Goal: Contribute content: Contribute content

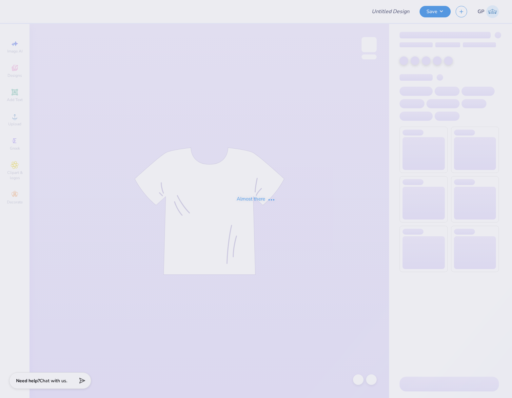
type input "dphie bid day crewneck"
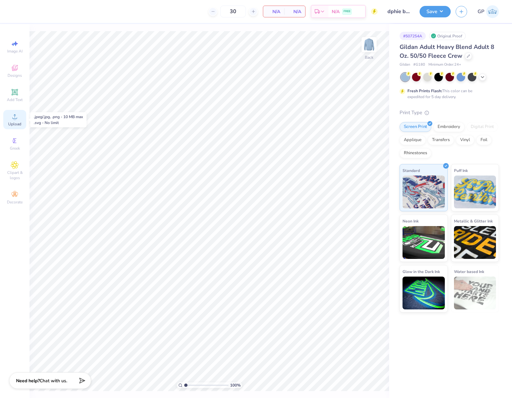
click at [15, 116] on icon at bounding box center [15, 116] width 8 height 8
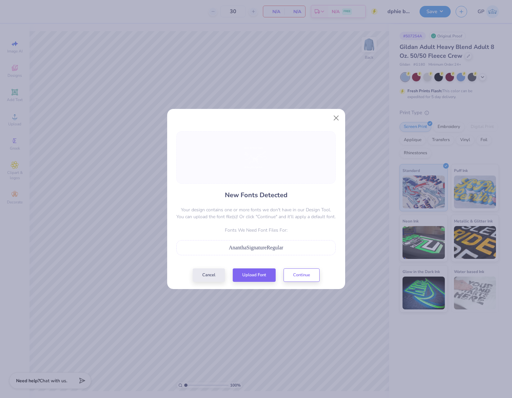
click at [248, 250] on span "AnanthaSignatureRegular" at bounding box center [256, 248] width 54 height 6
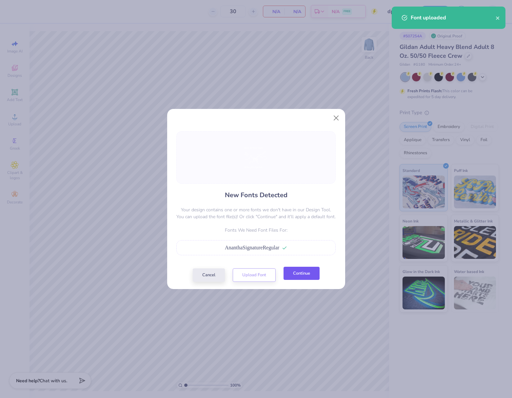
click at [293, 277] on button "Continue" at bounding box center [302, 272] width 36 height 13
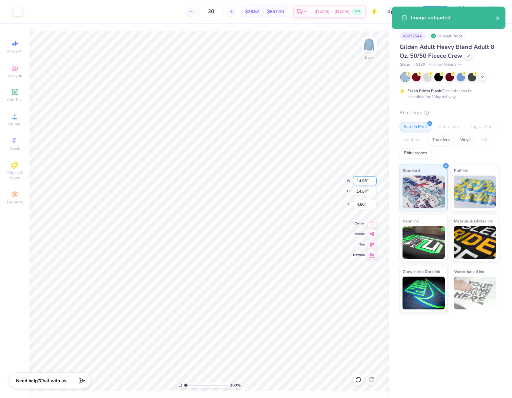
click at [367, 179] on input "14.98" at bounding box center [365, 180] width 24 height 9
type input "9.00"
type input "8.74"
type input "7.51"
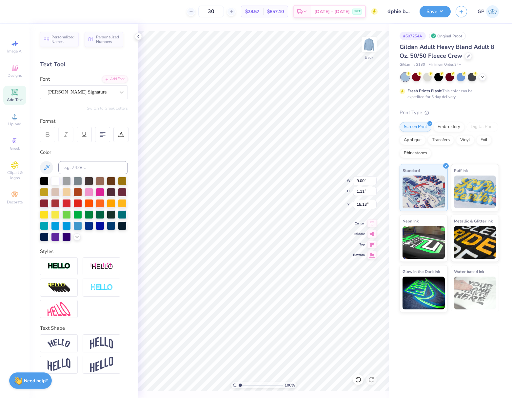
scroll to position [5, 1]
type textarea "dphie"
type input "3.04"
type input "1.58"
type input "14.90"
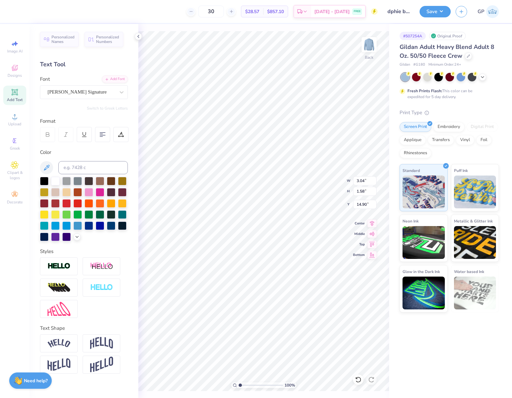
type input "14.57"
type input "8.87"
type input "5.27"
type input "9.59"
type input "8.76"
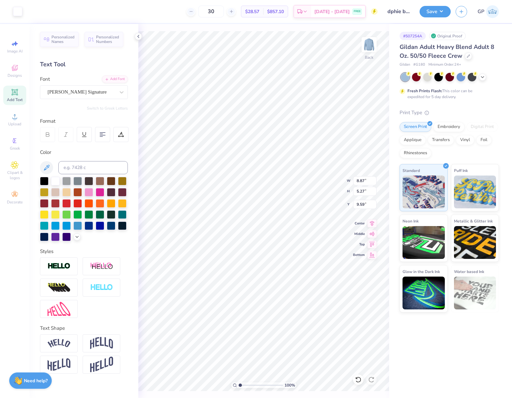
type input "1.11"
type input "7.51"
click at [65, 340] on img at bounding box center [59, 343] width 23 height 9
type input "10.89"
type input "2.39"
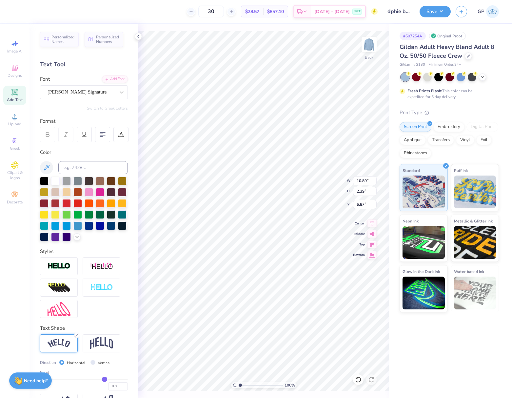
type input "7.20"
type input "12.70"
type input "2.79"
type input "6.22"
type input "8.43"
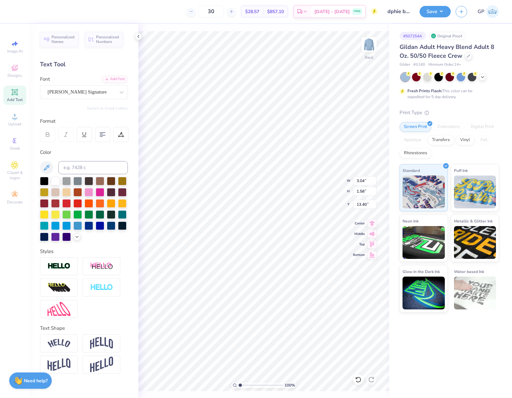
type input "3.96"
type input "2.06"
click at [361, 180] on input "12.70" at bounding box center [365, 180] width 24 height 9
type input "5.00"
type input "3.63"
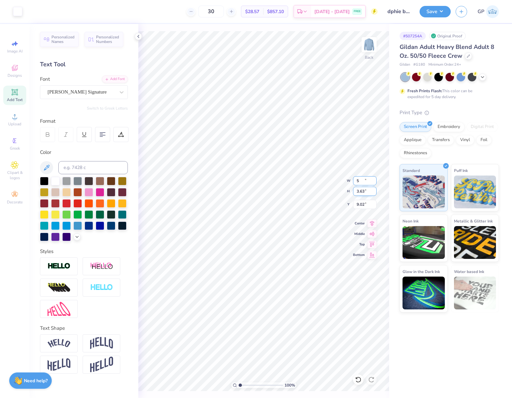
type input "9.02"
click at [367, 182] on input "5.00" at bounding box center [365, 180] width 24 height 9
type input "8.00"
type input "5.82"
type input "3.00"
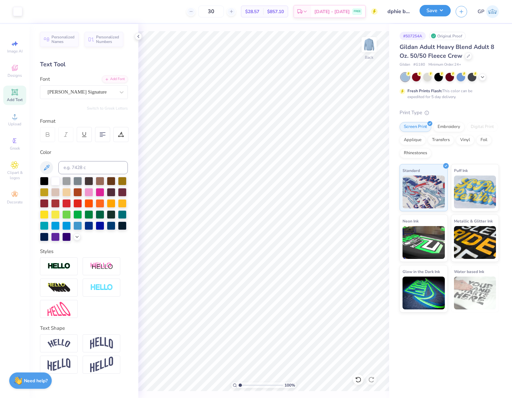
click at [430, 12] on button "Save" at bounding box center [435, 10] width 31 height 11
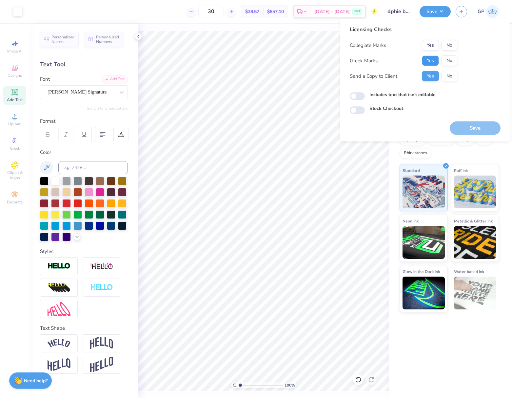
click at [432, 60] on button "Yes" at bounding box center [430, 60] width 17 height 10
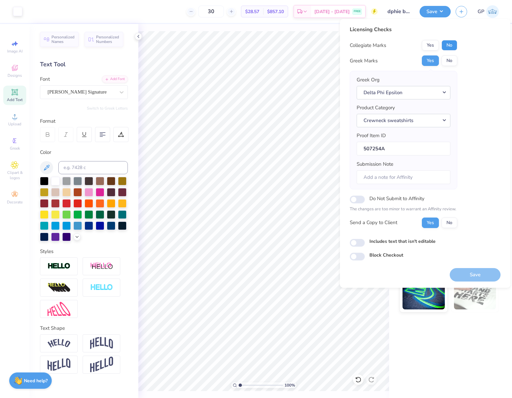
click at [448, 43] on button "No" at bounding box center [449, 45] width 16 height 10
click at [465, 271] on button "Save" at bounding box center [475, 274] width 51 height 13
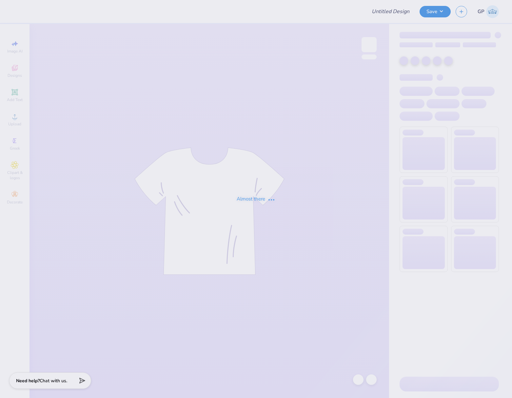
type input "dphie bid day crewneck"
type input "Fiji Fall Rush"
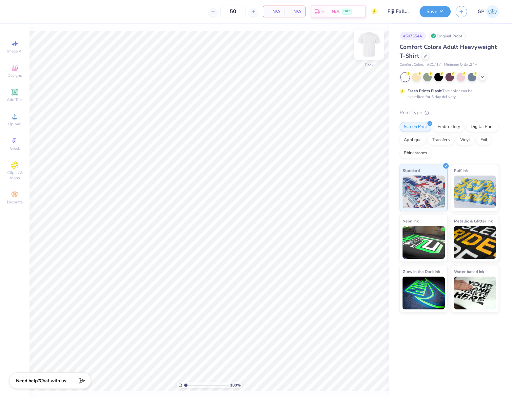
click at [367, 47] on img at bounding box center [369, 44] width 26 height 26
click at [16, 117] on circle at bounding box center [15, 119] width 4 height 4
click at [19, 73] on span "Designs" at bounding box center [15, 75] width 14 height 5
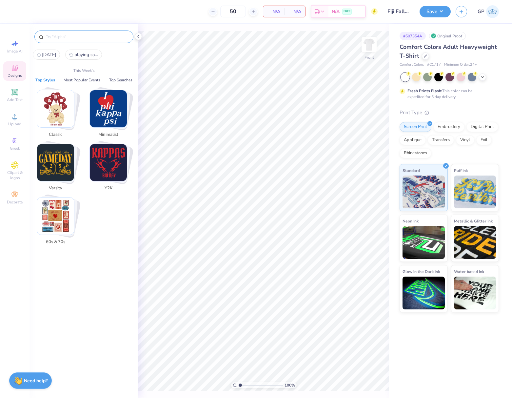
click at [72, 39] on input "text" at bounding box center [87, 36] width 84 height 7
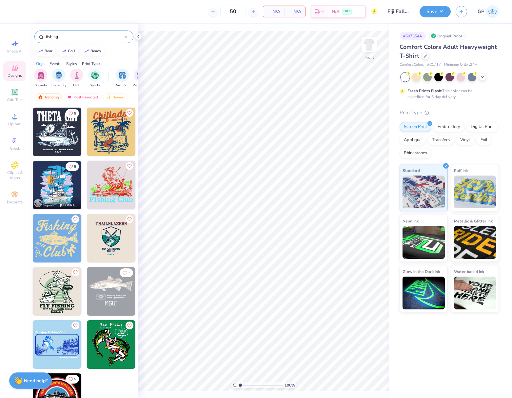
scroll to position [109, 0]
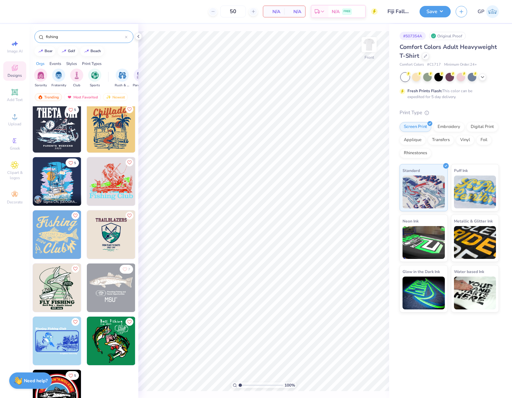
type input "fishing"
click at [105, 177] on img at bounding box center [111, 181] width 49 height 49
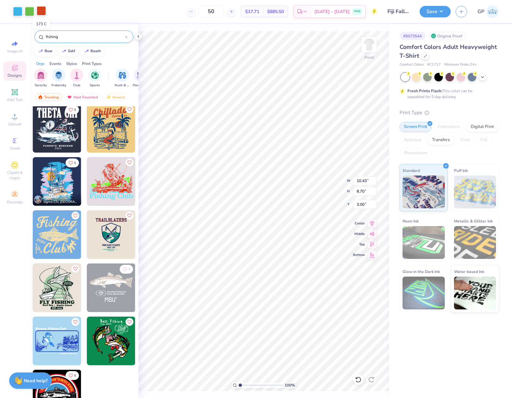
click at [42, 9] on div at bounding box center [41, 10] width 9 height 9
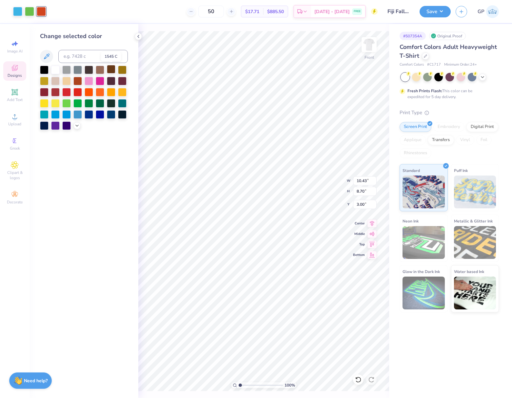
click at [110, 71] on div at bounding box center [111, 69] width 9 height 9
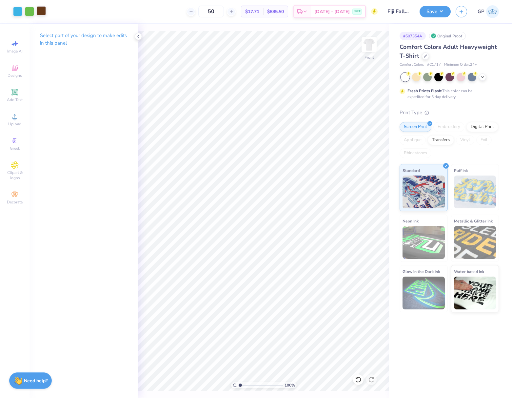
click at [42, 8] on div at bounding box center [41, 10] width 9 height 9
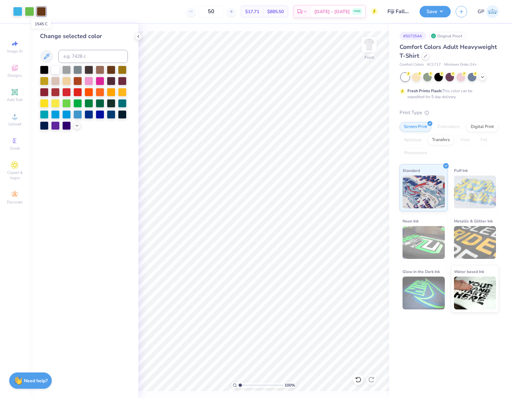
click at [42, 8] on div at bounding box center [41, 11] width 9 height 9
click at [122, 82] on div at bounding box center [122, 80] width 9 height 9
click at [43, 92] on div at bounding box center [44, 91] width 9 height 9
click at [77, 83] on div at bounding box center [77, 80] width 9 height 9
click at [78, 127] on icon at bounding box center [76, 124] width 5 height 5
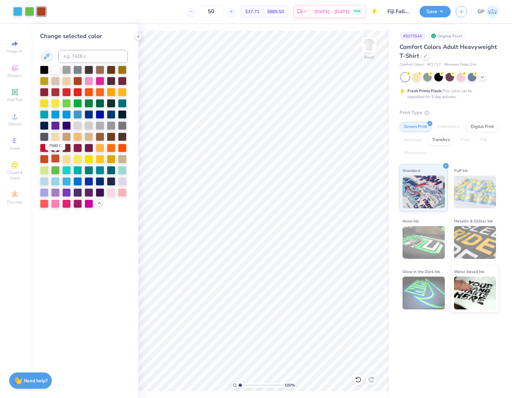
click at [55, 158] on div at bounding box center [55, 158] width 9 height 9
click at [53, 158] on div at bounding box center [55, 158] width 9 height 9
click at [30, 12] on div at bounding box center [29, 10] width 9 height 9
click at [53, 170] on div at bounding box center [55, 169] width 9 height 9
click at [46, 169] on div at bounding box center [44, 169] width 9 height 9
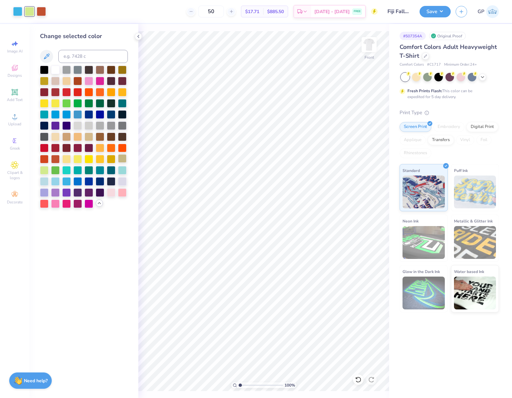
click at [124, 159] on div at bounding box center [122, 158] width 9 height 9
click at [18, 11] on div at bounding box center [17, 10] width 9 height 9
click at [55, 180] on div at bounding box center [55, 180] width 9 height 9
click at [108, 170] on div at bounding box center [111, 169] width 9 height 9
click at [121, 170] on div at bounding box center [122, 169] width 9 height 9
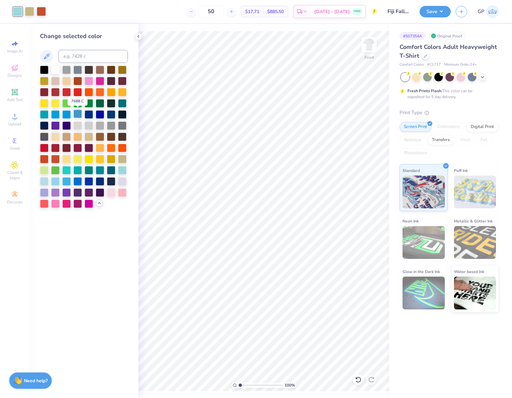
click at [78, 115] on div at bounding box center [77, 113] width 9 height 9
click at [38, 9] on div at bounding box center [41, 10] width 9 height 9
click at [45, 147] on div at bounding box center [44, 147] width 9 height 9
click at [77, 83] on div at bounding box center [77, 81] width 9 height 9
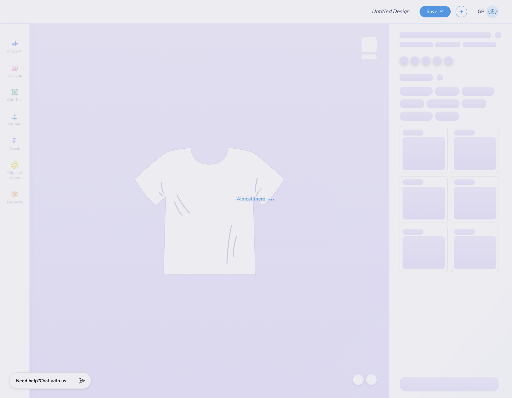
type input "Fiji Fall Rush"
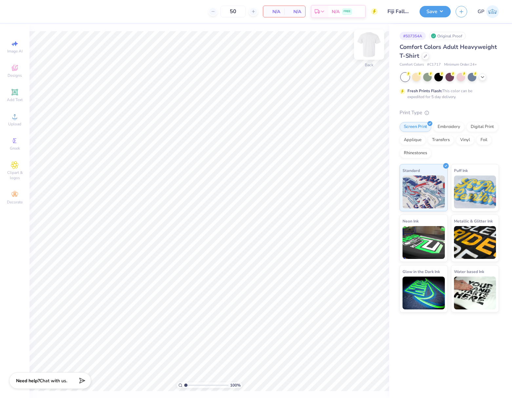
click at [369, 41] on img at bounding box center [369, 44] width 26 height 26
click at [16, 120] on icon at bounding box center [15, 116] width 8 height 8
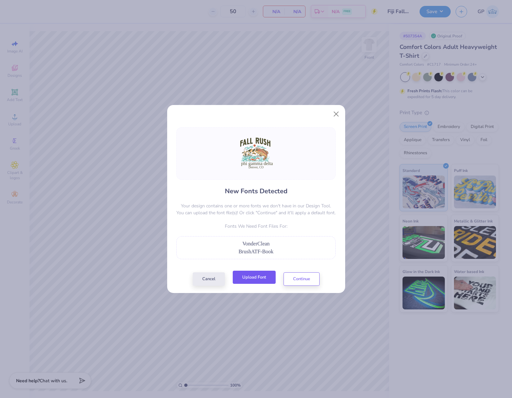
click at [252, 279] on button "Upload Font" at bounding box center [254, 276] width 43 height 13
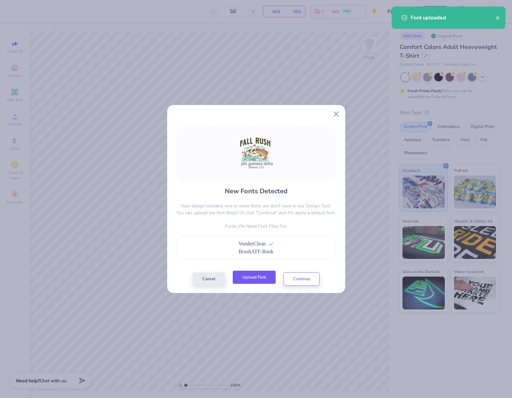
click at [252, 273] on button "Upload Font" at bounding box center [254, 276] width 43 height 13
click at [251, 281] on button "Upload Font" at bounding box center [254, 276] width 43 height 13
click at [305, 281] on button "Continue" at bounding box center [302, 276] width 36 height 13
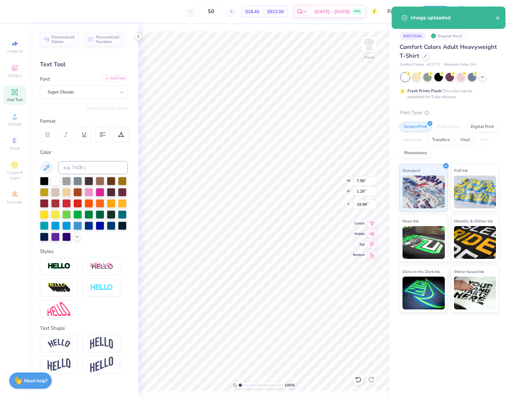
click at [112, 79] on div "Add Font" at bounding box center [115, 79] width 26 height 8
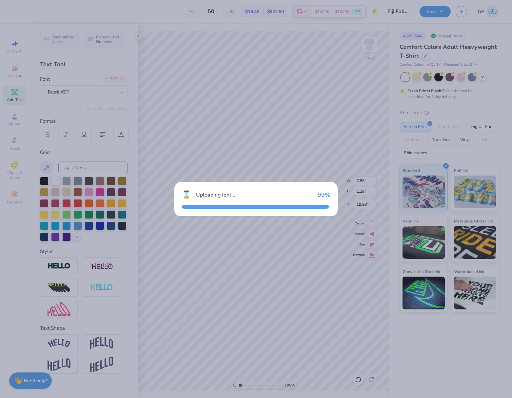
type input "6.26"
type input "1.33"
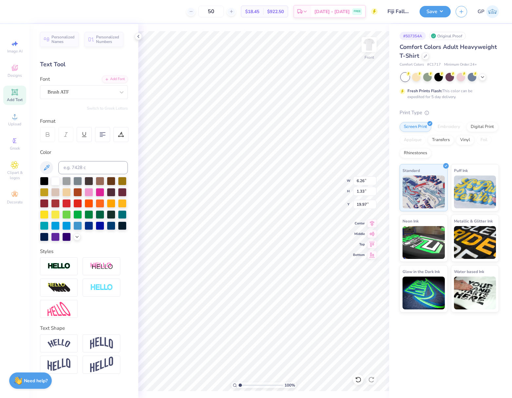
type input "20.00"
click at [362, 182] on input "14.53" at bounding box center [365, 180] width 24 height 9
type input "12.00"
type input "12.47"
click at [367, 206] on input "7.54" at bounding box center [365, 204] width 24 height 9
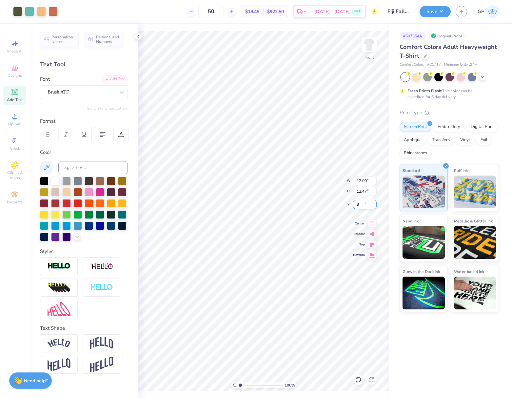
type input "3.00"
click at [374, 48] on img at bounding box center [369, 44] width 26 height 26
click at [15, 95] on icon at bounding box center [15, 92] width 8 height 8
click at [81, 163] on input at bounding box center [92, 167] width 69 height 13
type input "7764"
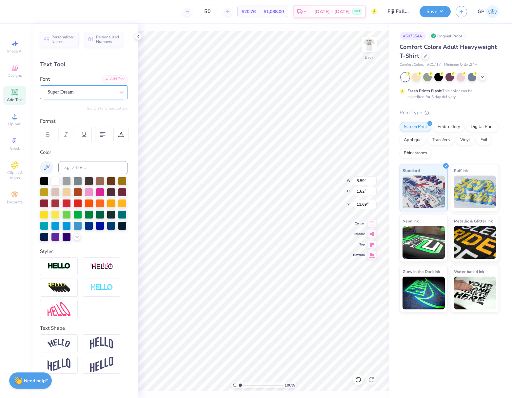
click at [108, 95] on div "Super Dream" at bounding box center [81, 92] width 69 height 10
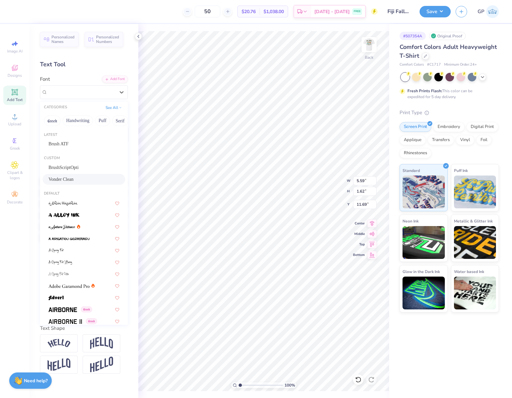
click at [82, 179] on div "Vonder Clean" at bounding box center [84, 179] width 71 height 7
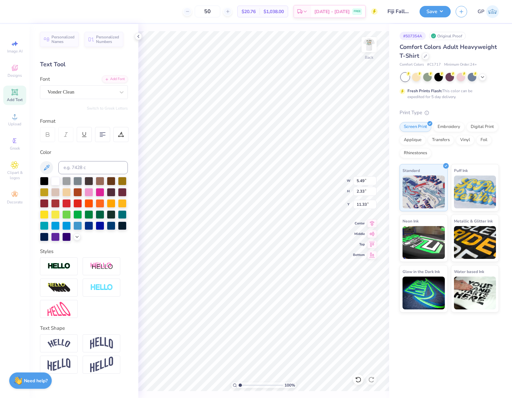
type input "5.49"
type input "2.33"
type input "11.33"
type textarea "fiji"
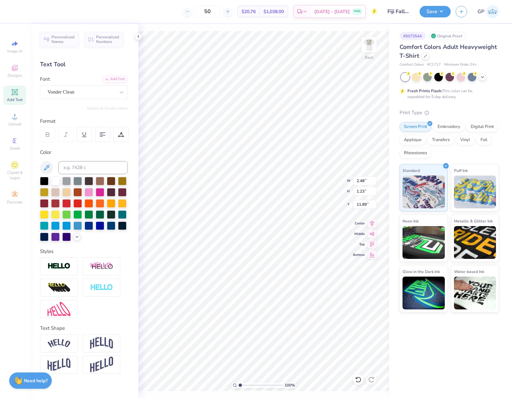
type input "5.73"
click at [362, 180] on input "2.48" at bounding box center [365, 180] width 24 height 9
type input "3.50"
type input "1.74"
type input "3.00"
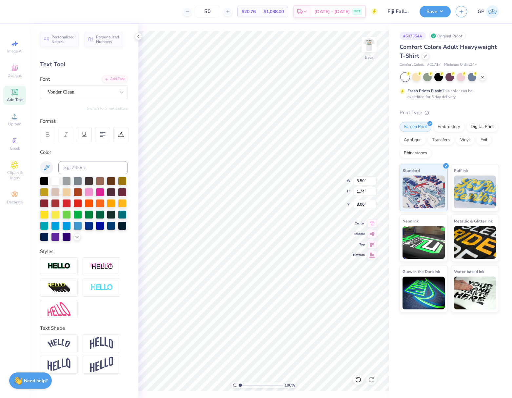
type input "7.08"
type textarea "fall rush"
type input "10.72"
type input "1.75"
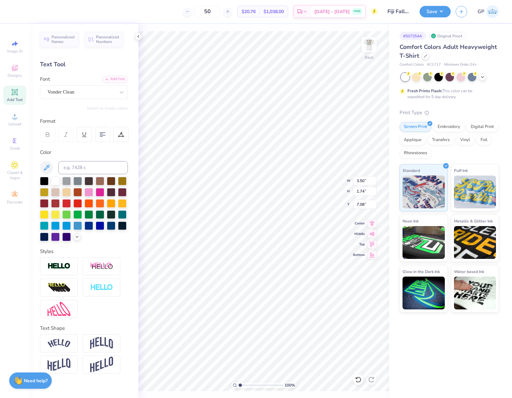
type input "7.07"
click at [355, 181] on input "10.72" at bounding box center [365, 180] width 24 height 9
type input "3.50"
type input "0.57"
type input "7.66"
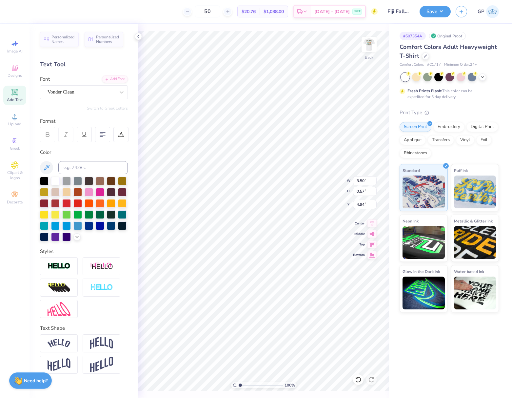
type input "7.33"
type textarea "2025"
type input "1.62"
type input "0.58"
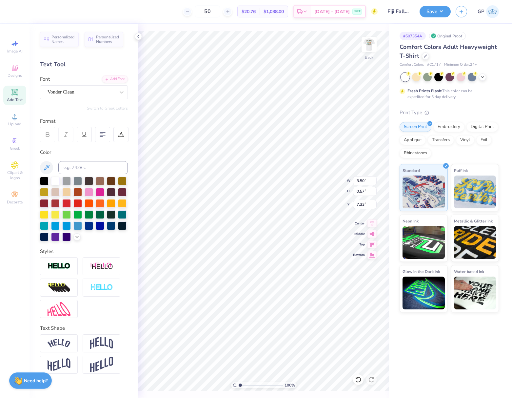
type input "7.32"
type input "5.71"
click at [363, 179] on input "3.50" at bounding box center [365, 180] width 24 height 9
type input "3.00"
type input "2.82"
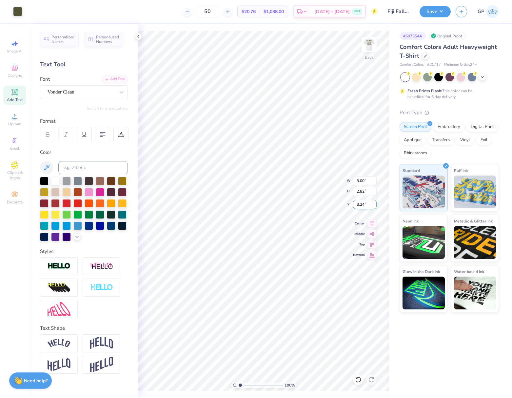
click at [362, 203] on input "3.24" at bounding box center [365, 204] width 24 height 9
type input "3.00"
click at [369, 48] on img at bounding box center [369, 44] width 26 height 26
click at [427, 12] on button "Save" at bounding box center [435, 10] width 31 height 11
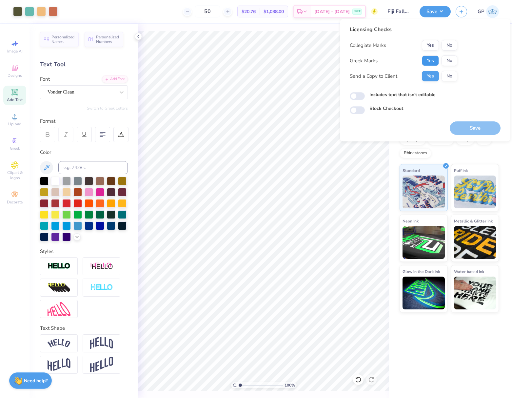
click at [425, 58] on button "Yes" at bounding box center [430, 60] width 17 height 10
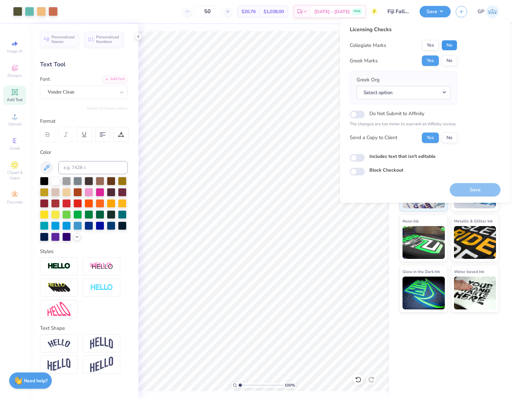
click at [442, 48] on button "No" at bounding box center [449, 45] width 16 height 10
click at [415, 91] on button "Select option" at bounding box center [404, 92] width 94 height 13
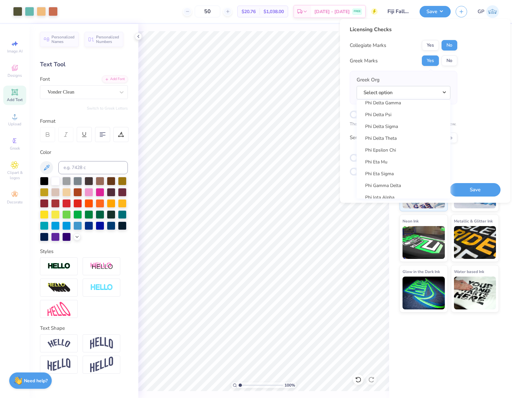
scroll to position [3441, 0]
click at [406, 145] on link "Phi Gamma Delta" at bounding box center [403, 147] width 88 height 11
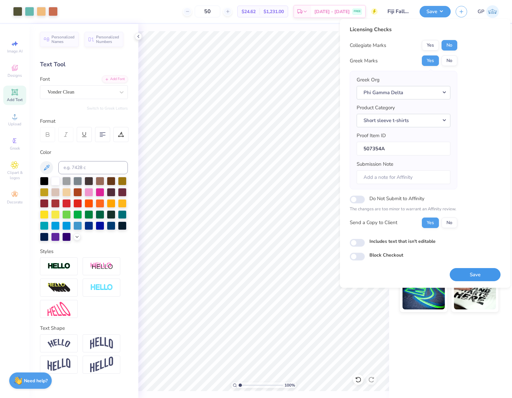
click at [464, 270] on button "Save" at bounding box center [475, 274] width 51 height 13
